Goal: Information Seeking & Learning: Learn about a topic

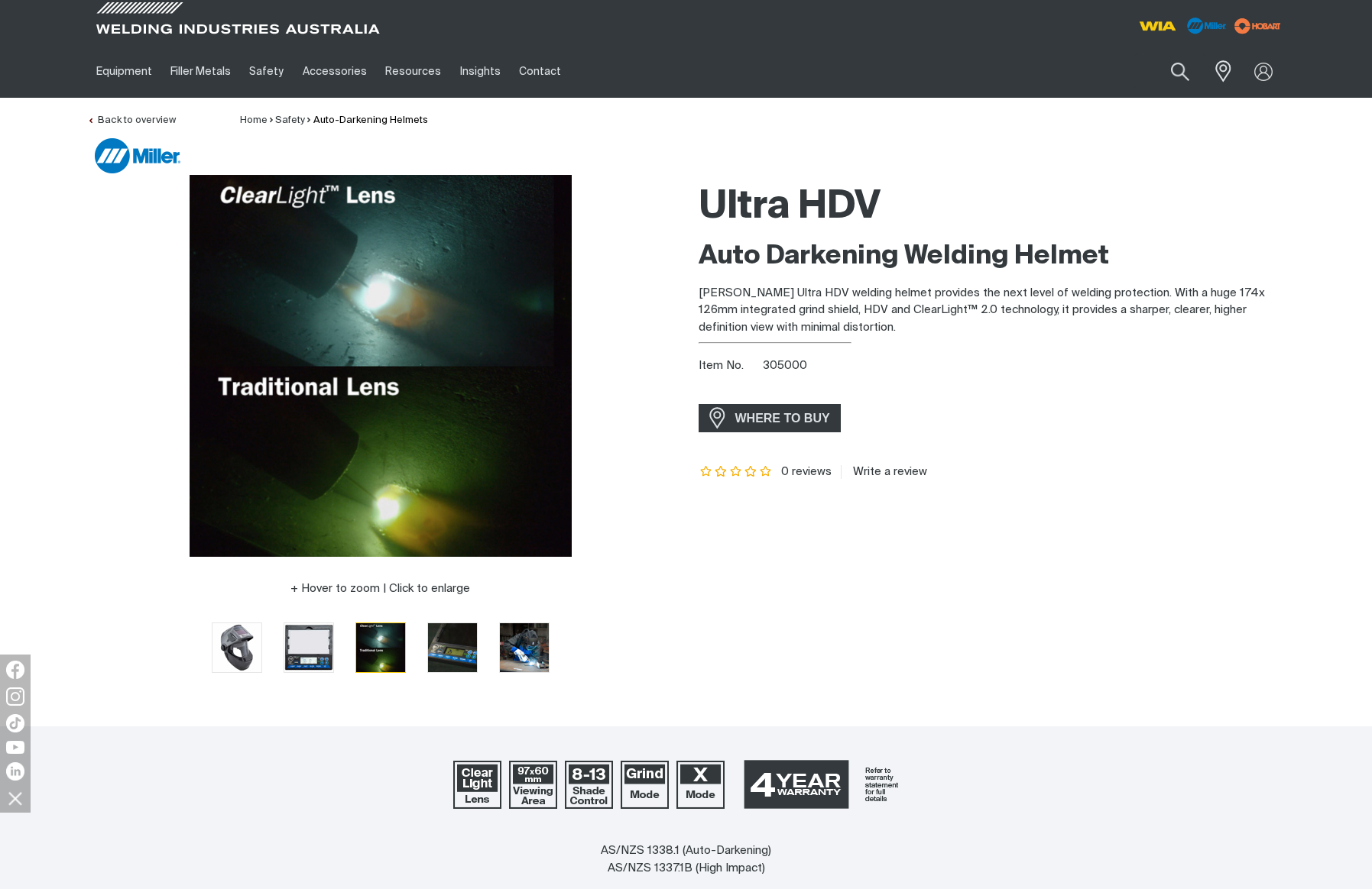
click at [1092, 612] on div "Ultra HDV Auto Darkening Welding Helmet [PERSON_NAME] Ultra HDV welding helmet …" at bounding box center [992, 434] width 587 height 519
click at [104, 476] on div at bounding box center [380, 365] width 587 height 382
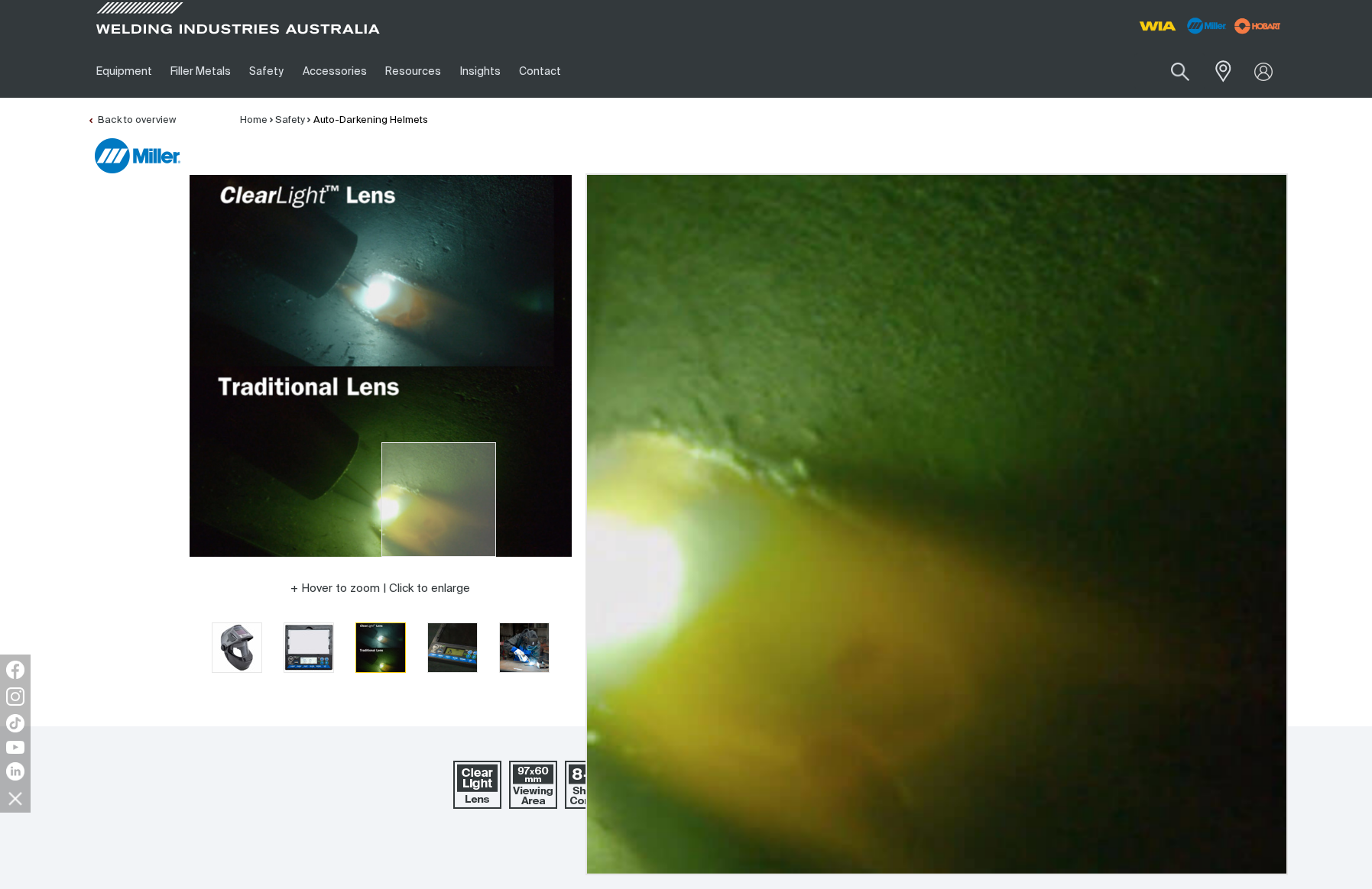
click at [438, 538] on img at bounding box center [380, 365] width 382 height 382
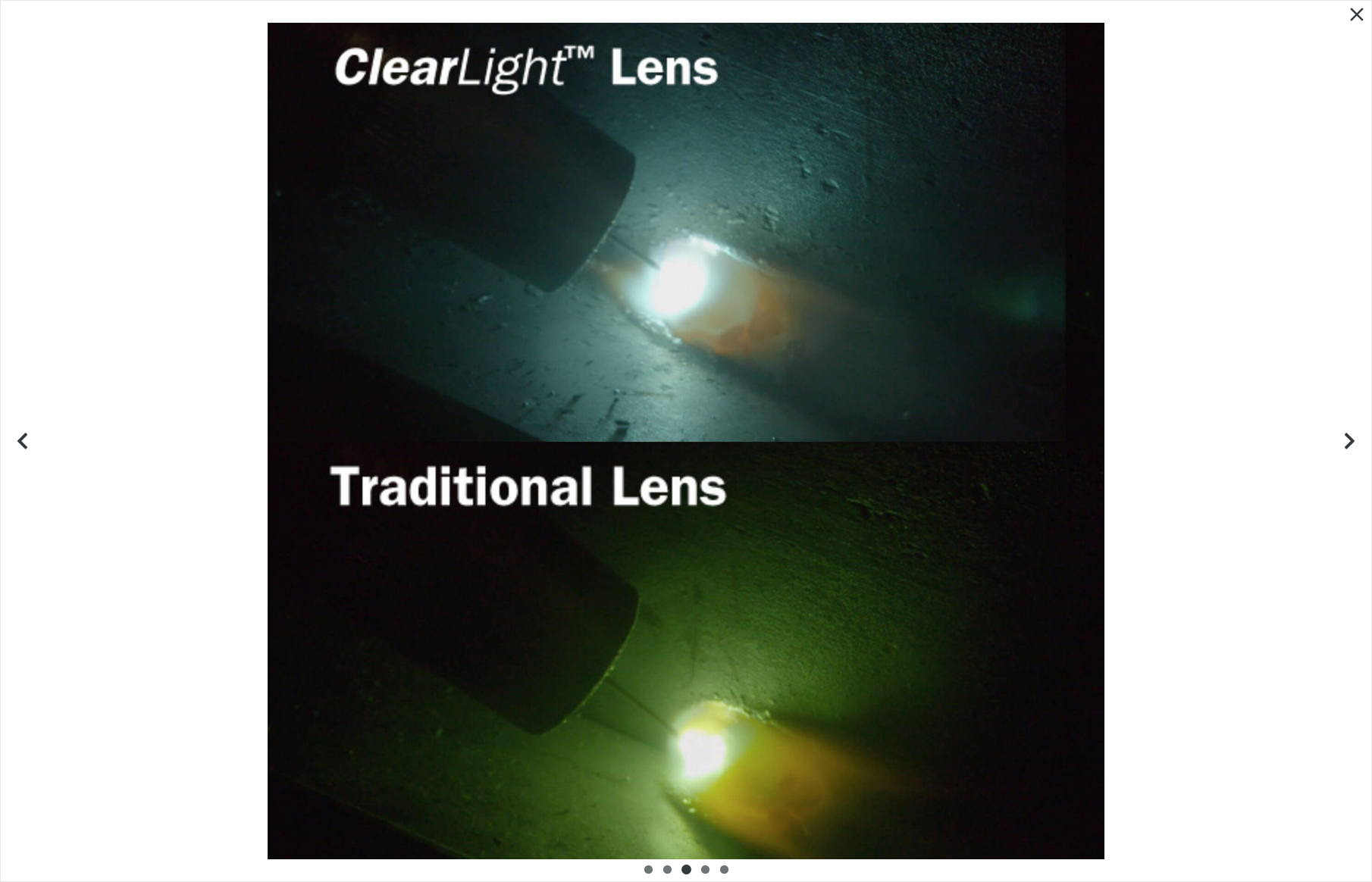
click at [148, 257] on div at bounding box center [686, 441] width 1371 height 881
click at [1359, 13] on icon "Close pop-up overlay" at bounding box center [1357, 15] width 14 height 14
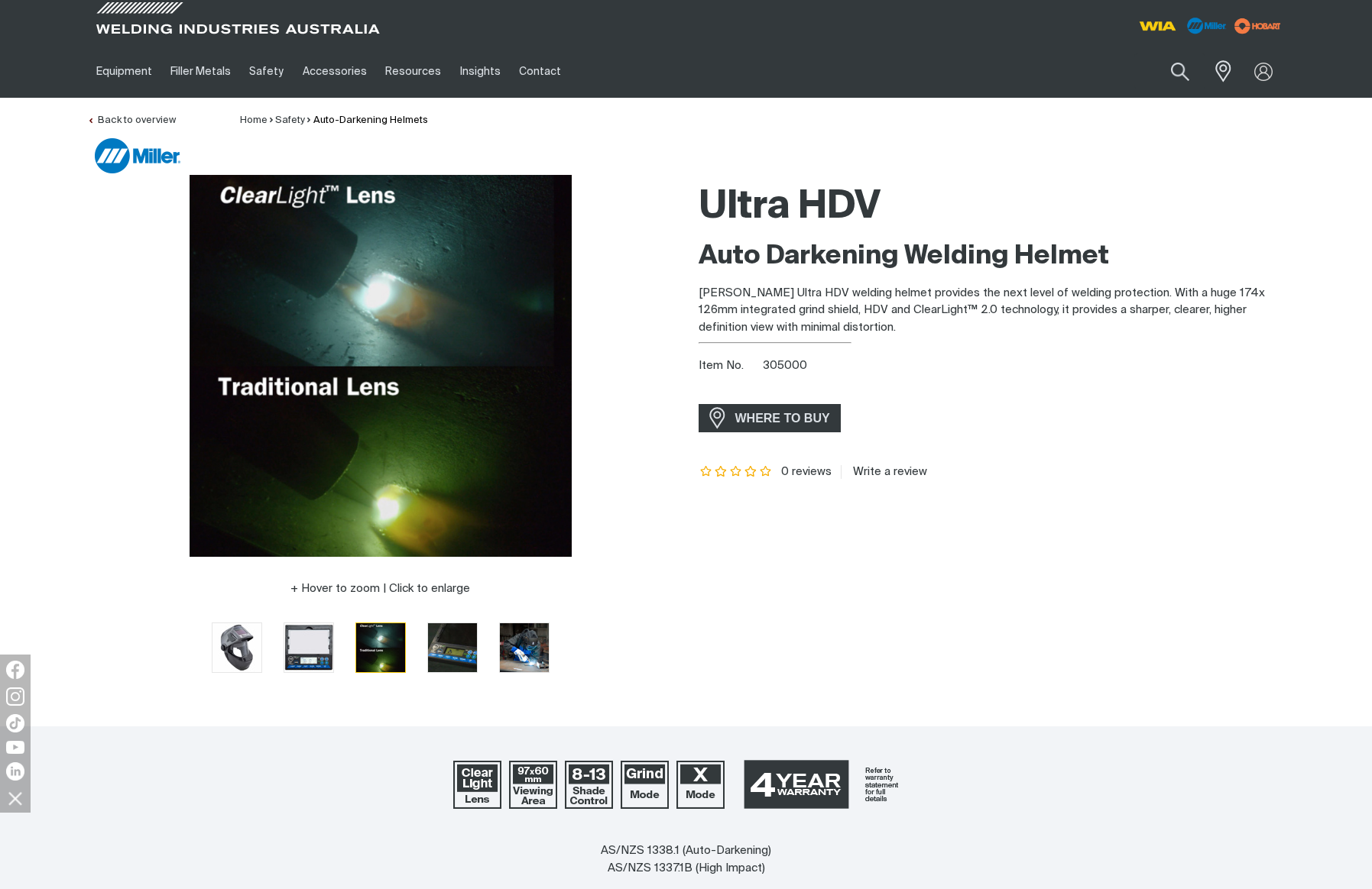
click at [348, 367] on img at bounding box center [380, 365] width 382 height 382
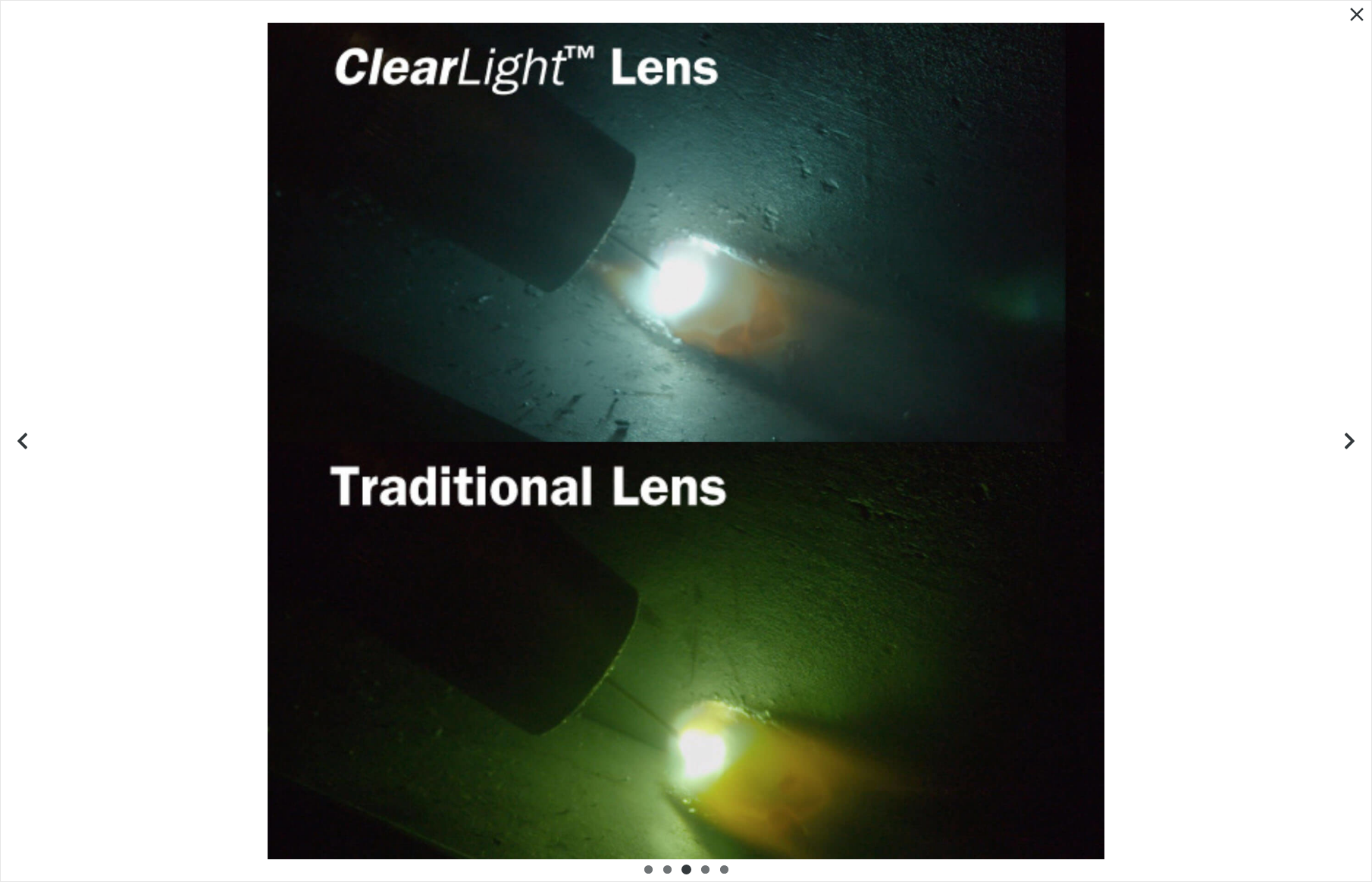
click at [1348, 12] on icon "Close pop-up overlay" at bounding box center [1357, 15] width 23 height 23
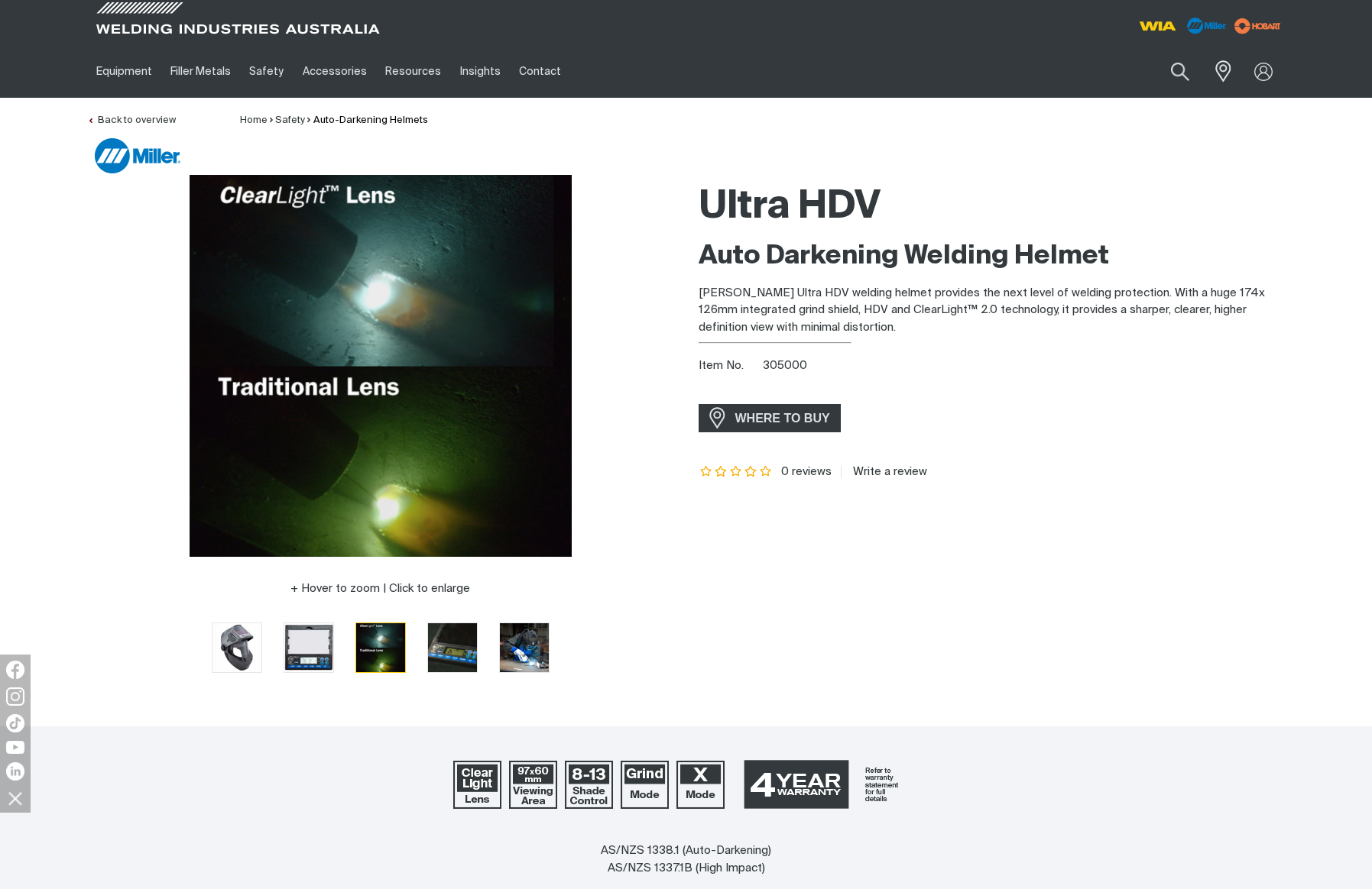
click at [1252, 460] on div "0 reviews Write a review" at bounding box center [992, 464] width 587 height 29
click at [100, 382] on div at bounding box center [380, 365] width 587 height 382
